Goal: Transaction & Acquisition: Purchase product/service

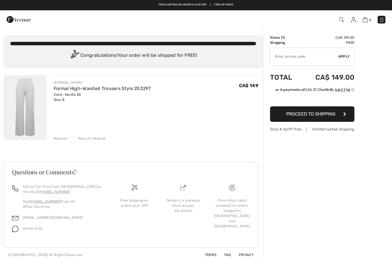
click at [307, 115] on span "Proceed to Shipping" at bounding box center [310, 113] width 49 height 5
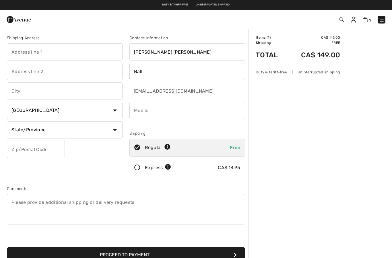
click at [16, 50] on input "text" at bounding box center [65, 51] width 116 height 17
type input "717 Nelson St W"
click at [16, 94] on input "text" at bounding box center [65, 90] width 116 height 17
type input "[GEOGRAPHIC_DATA]"
click at [115, 133] on select "State/Province Alberta British Columbia Manitoba New Brunswick Newfoundland and…" at bounding box center [65, 129] width 116 height 17
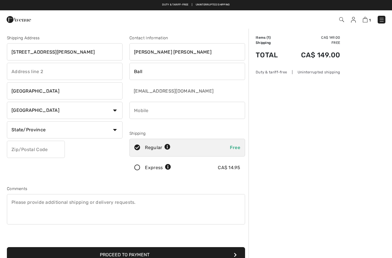
select select "ON"
click at [18, 148] on input "text" at bounding box center [36, 149] width 58 height 17
type input "N0A1N2"
click at [140, 108] on input "phone" at bounding box center [187, 110] width 116 height 17
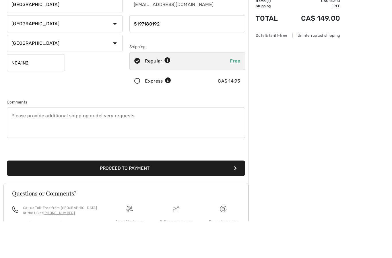
scroll to position [53, 0]
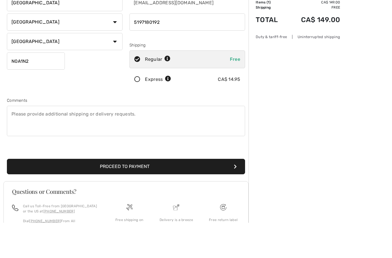
type input "5197180192"
click at [127, 194] on button "Proceed to Payment" at bounding box center [126, 201] width 238 height 15
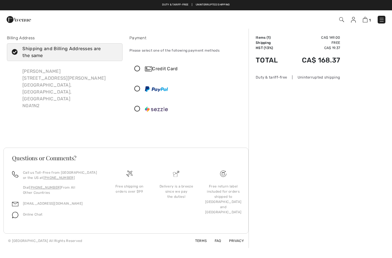
click at [139, 65] on div "Credit Card" at bounding box center [187, 68] width 115 height 17
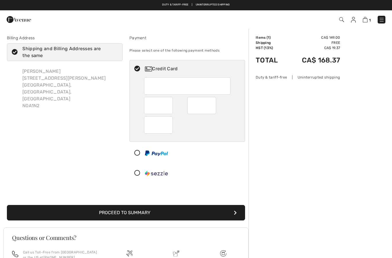
click at [233, 215] on button "Proceed to Summary" at bounding box center [126, 212] width 238 height 15
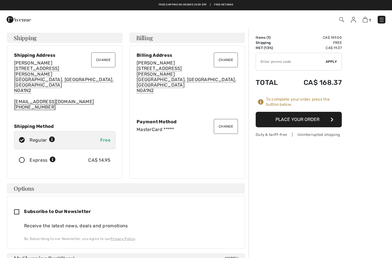
click at [333, 61] on span "Apply" at bounding box center [331, 61] width 11 height 5
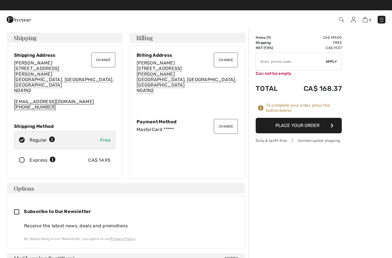
click at [263, 59] on input "TEXT" at bounding box center [291, 61] width 70 height 17
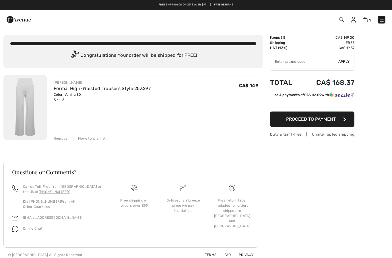
click at [331, 122] on button "Proceed to Payment" at bounding box center [312, 119] width 84 height 15
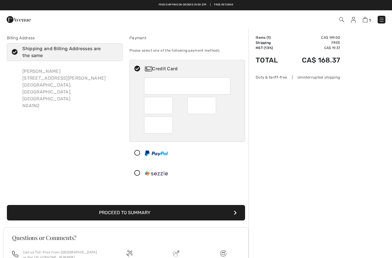
type input "11"
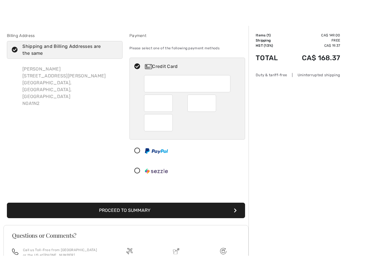
click at [147, 205] on button "Proceed to Summary" at bounding box center [126, 212] width 238 height 15
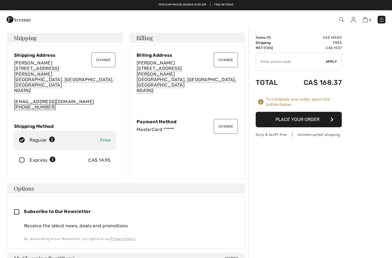
click at [304, 121] on button "Place Your Order" at bounding box center [299, 119] width 86 height 15
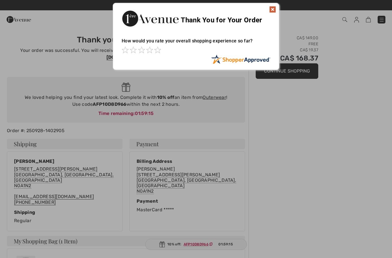
click at [273, 9] on img at bounding box center [272, 9] width 7 height 7
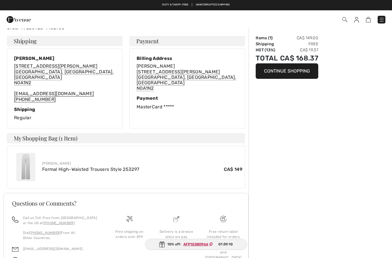
scroll to position [97, 0]
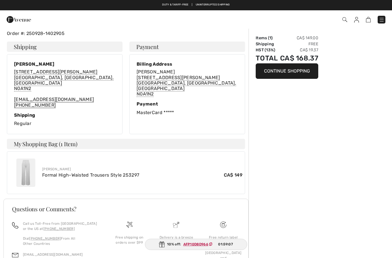
click at [201, 247] on ins "AFP10D8D966" at bounding box center [195, 245] width 25 height 4
click at [197, 247] on ins "AFP10D8D966" at bounding box center [195, 245] width 25 height 4
click at [199, 247] on ins "AFP10D8D966" at bounding box center [195, 245] width 25 height 4
click at [221, 247] on span "01:59:02" at bounding box center [225, 244] width 15 height 5
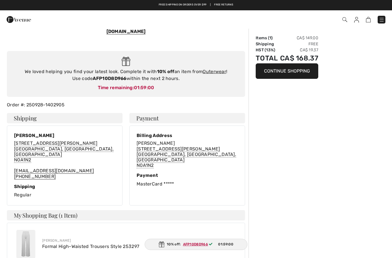
scroll to position [0, 0]
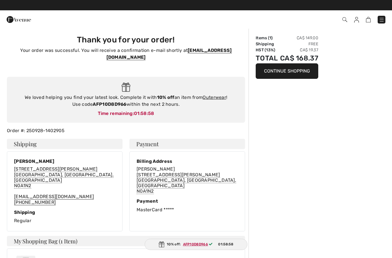
click at [181, 245] on span "AFP10D8D966" at bounding box center [199, 244] width 36 height 5
click at [163, 243] on img at bounding box center [162, 245] width 6 height 6
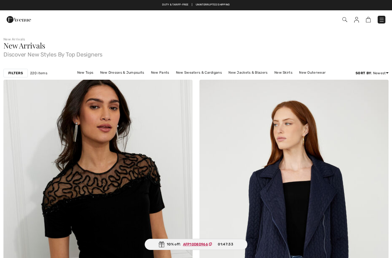
checkbox input "true"
click at [346, 20] on img at bounding box center [344, 19] width 5 height 5
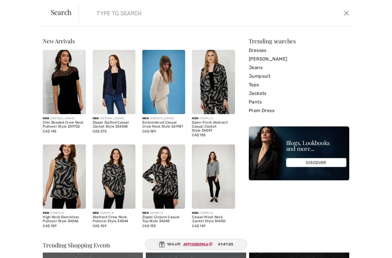
click at [101, 14] on input "search" at bounding box center [185, 13] width 187 height 17
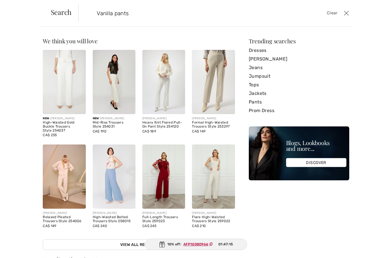
type input "Vanilla pants"
click at [216, 127] on div "Formal High-Waisted Trousers Style 253297" at bounding box center [213, 125] width 43 height 8
click at [220, 94] on img at bounding box center [213, 82] width 43 height 64
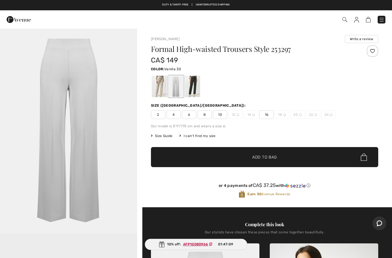
click at [207, 117] on span "8" at bounding box center [204, 115] width 14 height 9
